Goal: Information Seeking & Learning: Learn about a topic

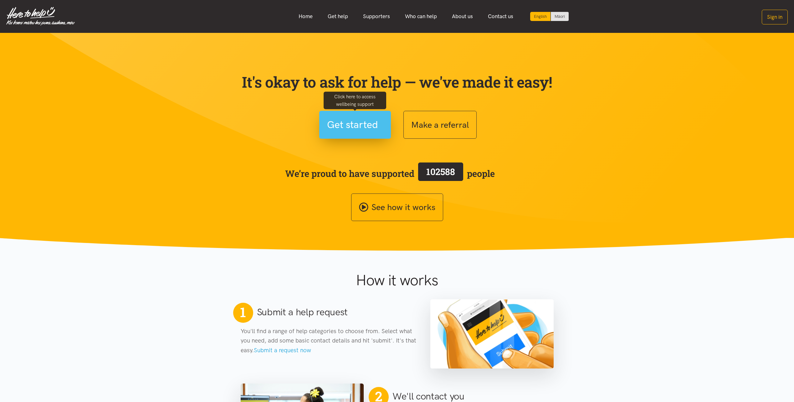
click at [355, 124] on span "Get started" at bounding box center [352, 125] width 51 height 16
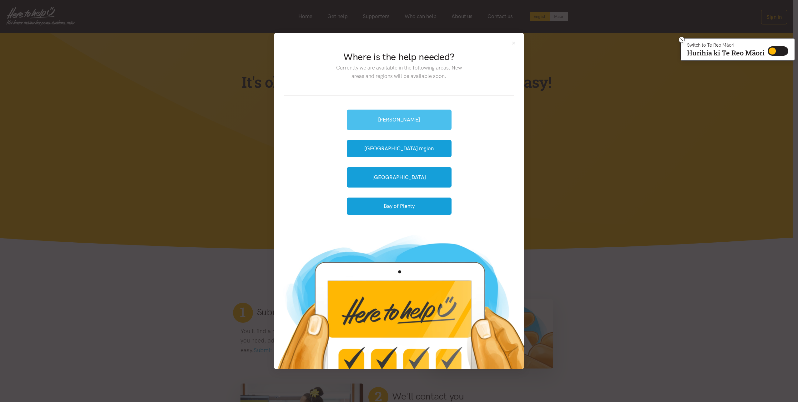
click at [377, 121] on link "[PERSON_NAME]" at bounding box center [399, 120] width 105 height 20
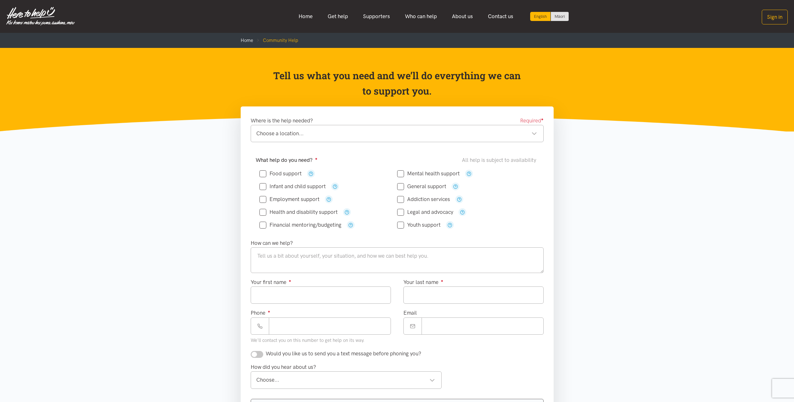
click at [342, 136] on div "Choose a location..." at bounding box center [396, 133] width 281 height 8
click at [263, 200] on input "Employment support" at bounding box center [289, 198] width 60 height 5
checkbox input "true"
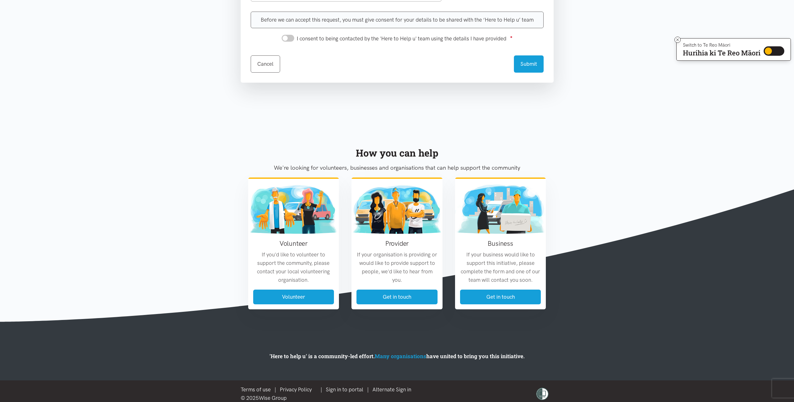
scroll to position [392, 0]
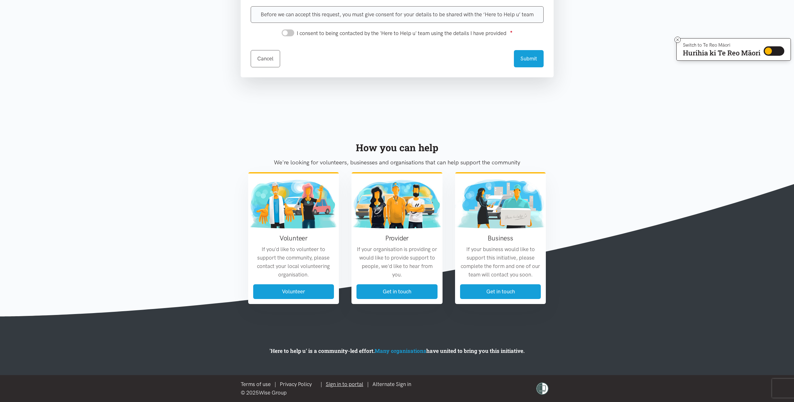
click at [342, 384] on link "Sign in to portal" at bounding box center [345, 384] width 38 height 6
